Goal: Find specific page/section: Find specific page/section

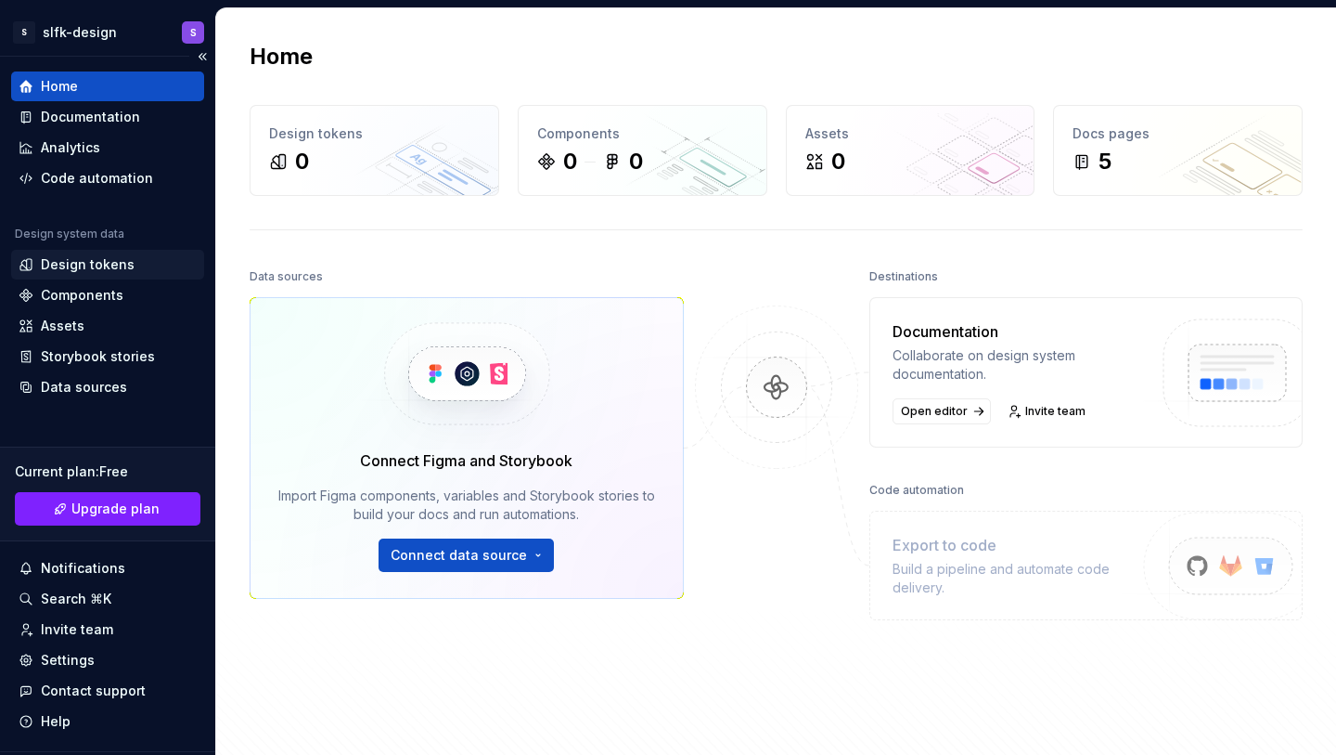
click at [199, 264] on div "Design tokens" at bounding box center [107, 265] width 193 height 30
click at [151, 265] on div "Design tokens" at bounding box center [108, 264] width 178 height 19
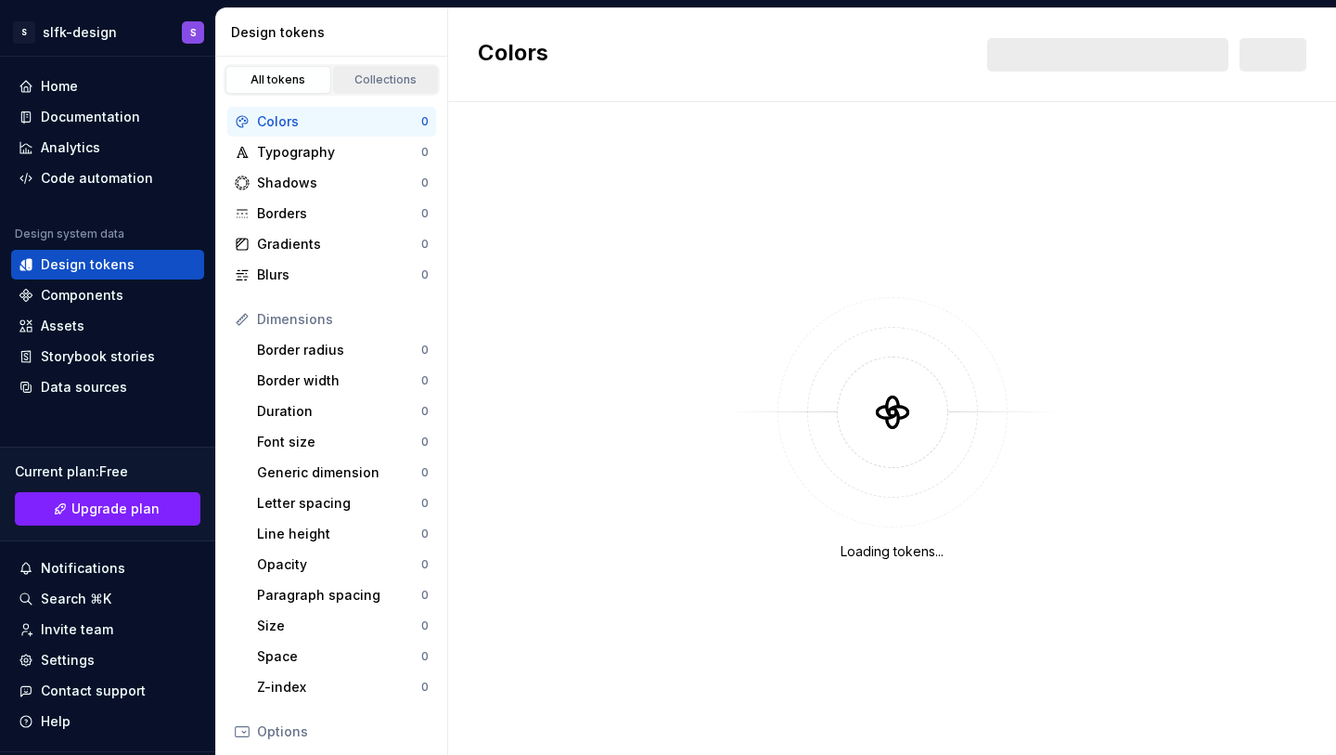
click at [395, 83] on div "Collections" at bounding box center [386, 79] width 93 height 15
click at [398, 74] on div "Collections" at bounding box center [386, 79] width 93 height 15
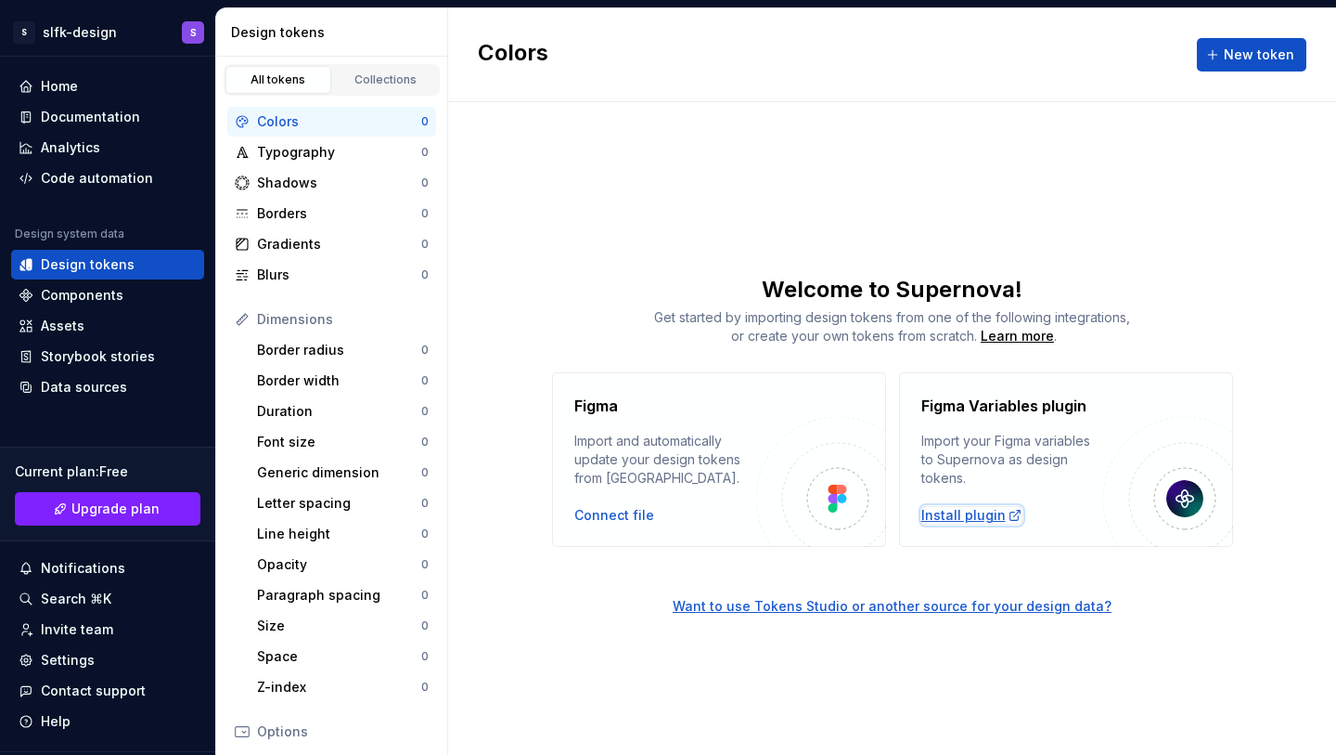
click at [957, 517] on div "Install plugin" at bounding box center [972, 515] width 101 height 19
